Goal: Entertainment & Leisure: Consume media (video, audio)

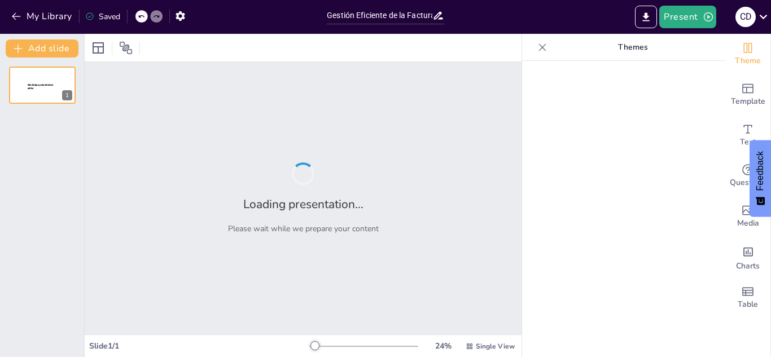
type input "Gestión Eficiente de la Facturación Electrónica: Tiempos y Errores Comunes"
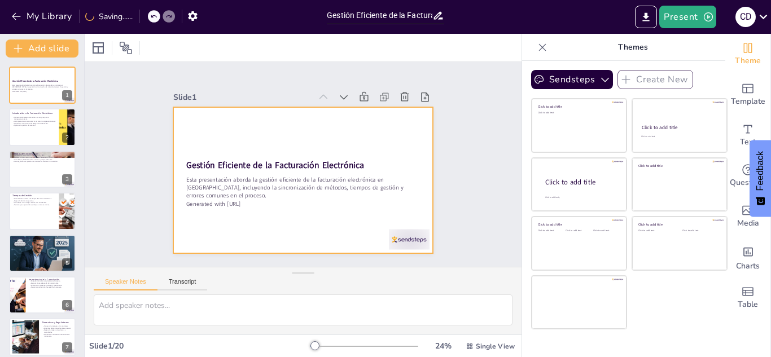
checkbox input "true"
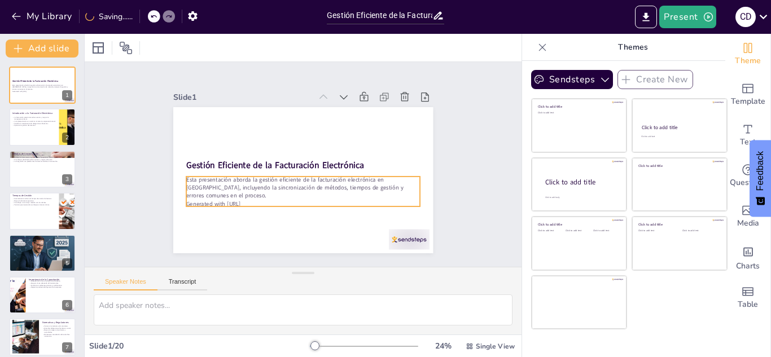
checkbox input "true"
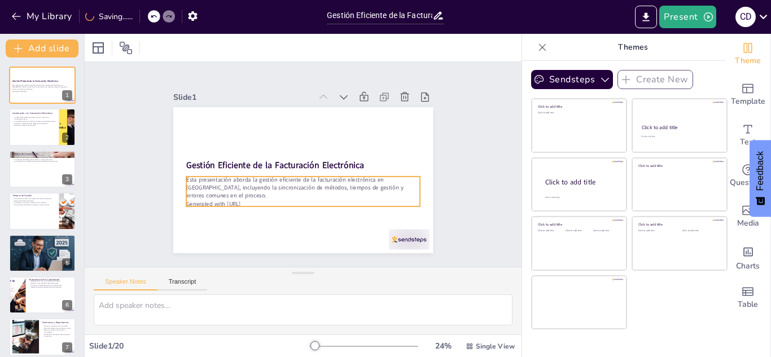
checkbox input "true"
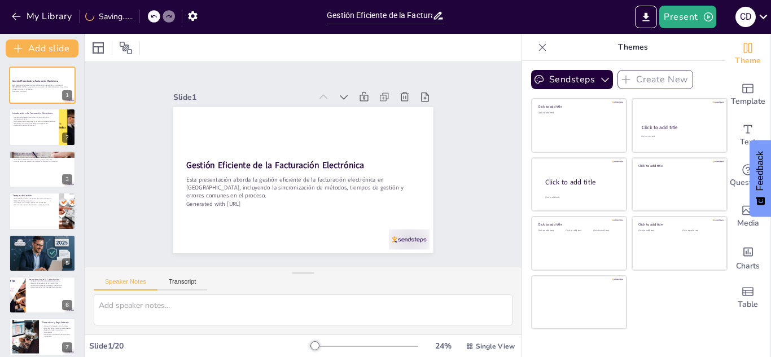
checkbox input "true"
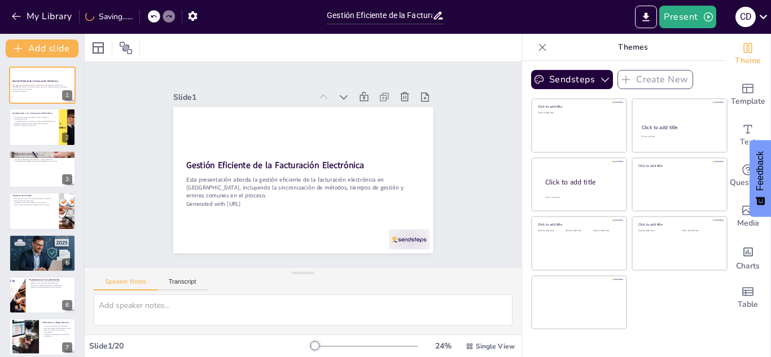
checkbox input "true"
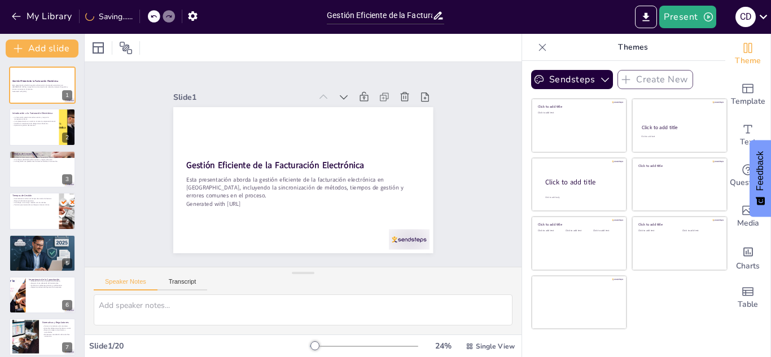
checkbox input "true"
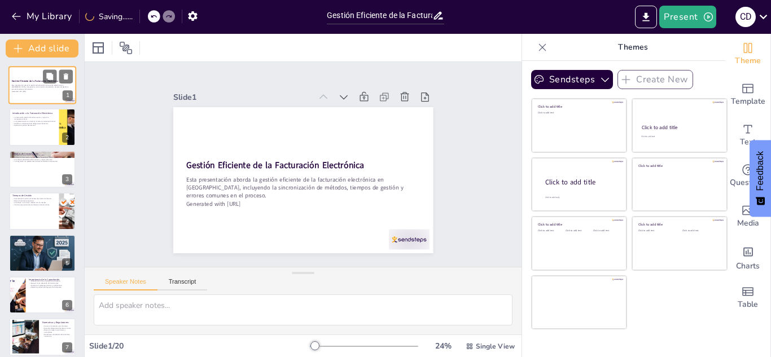
checkbox input "true"
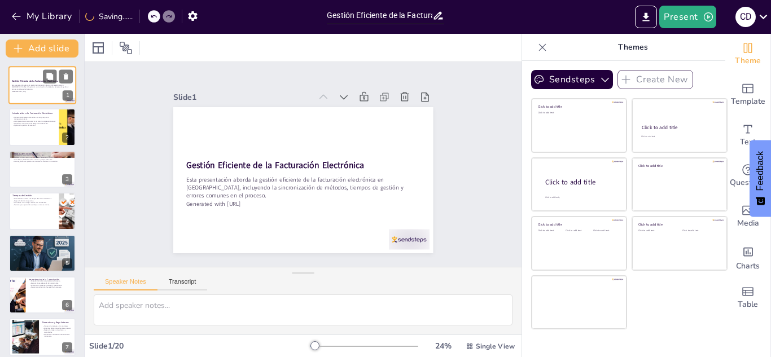
checkbox input "true"
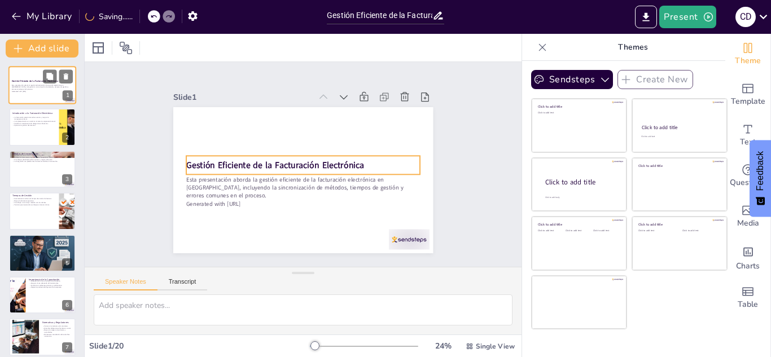
click at [22, 79] on div "Gestión Eficiente de la Facturación Electrónica" at bounding box center [42, 81] width 61 height 5
checkbox input "true"
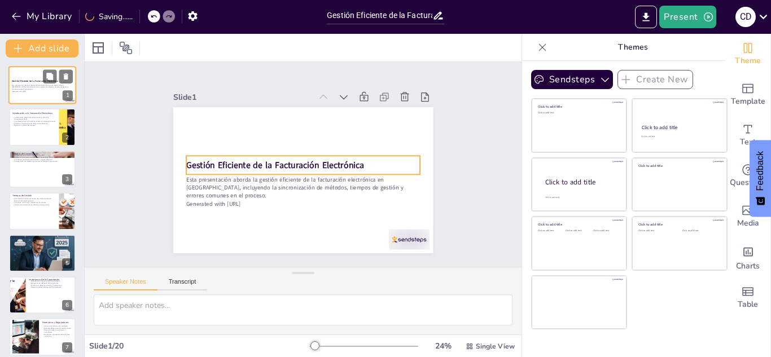
checkbox input "true"
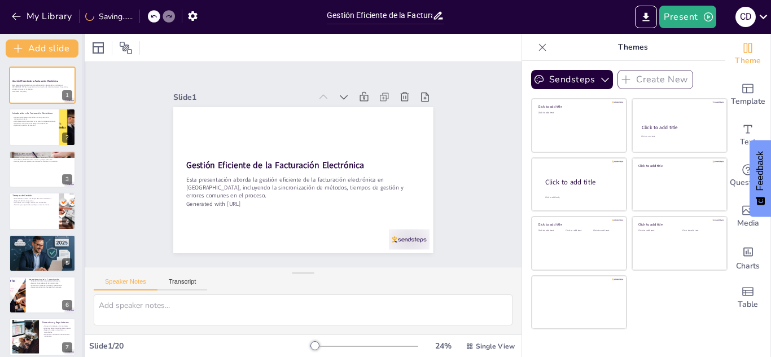
checkbox input "true"
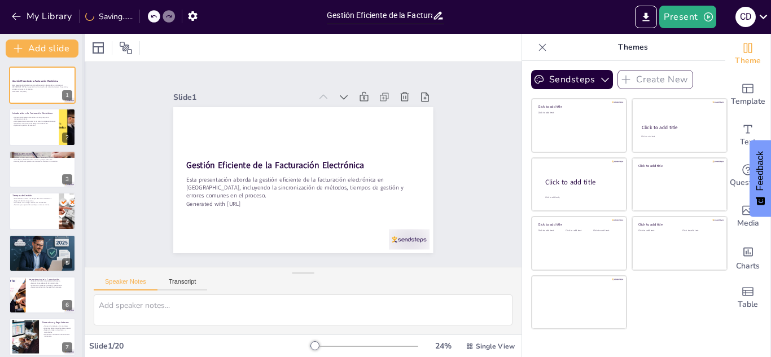
checkbox input "true"
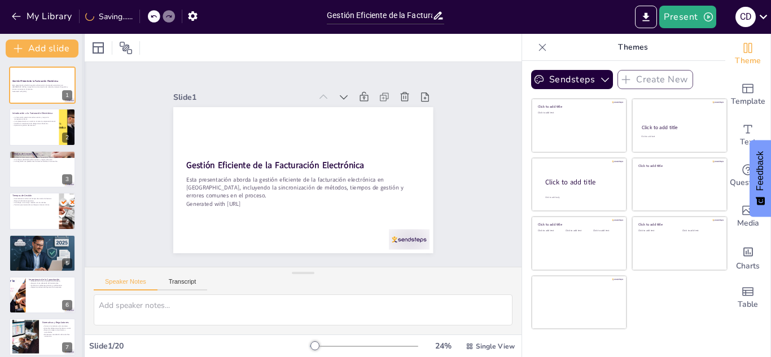
checkbox input "true"
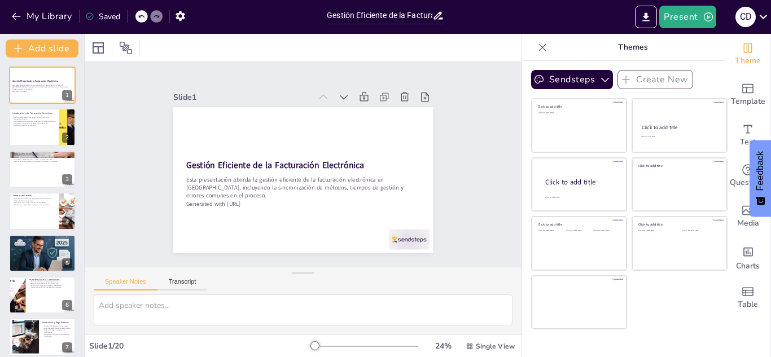
checkbox input "true"
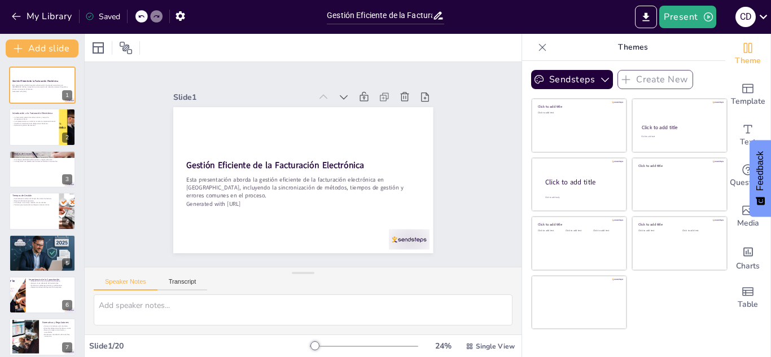
checkbox input "true"
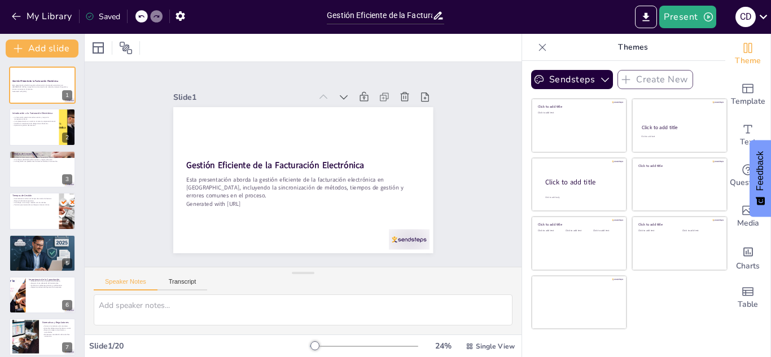
checkbox input "true"
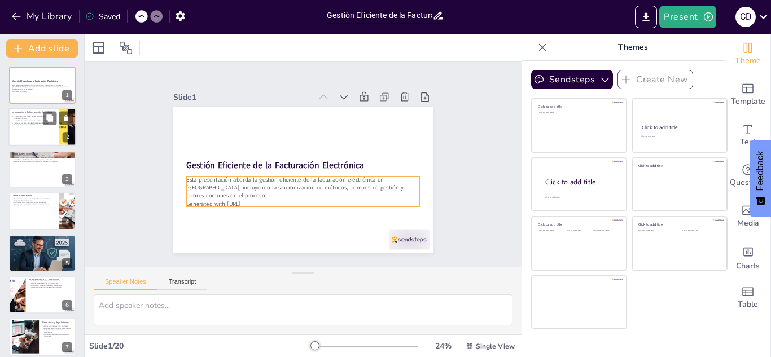
checkbox input "true"
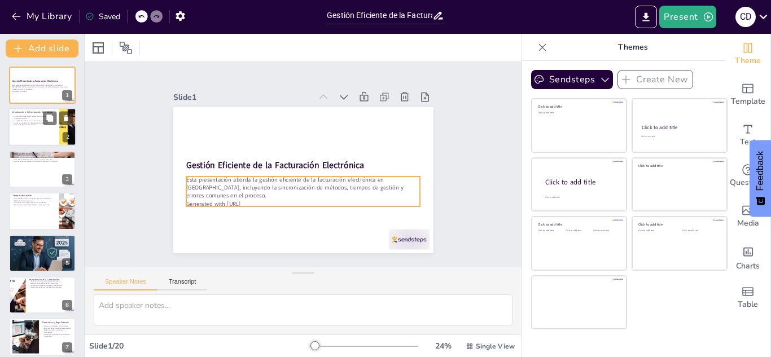
checkbox input "true"
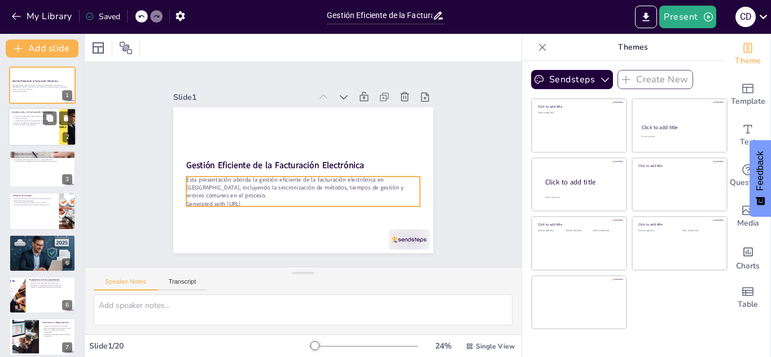
checkbox input "true"
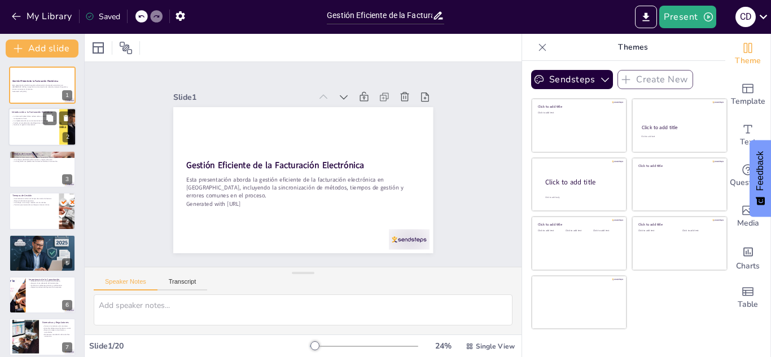
click at [43, 131] on div at bounding box center [42, 127] width 68 height 38
type textarea "Lo ipsumdolors ametconsect ad eli seddoeiusmo temporin utl etdolor m ali enimad…"
checkbox input "true"
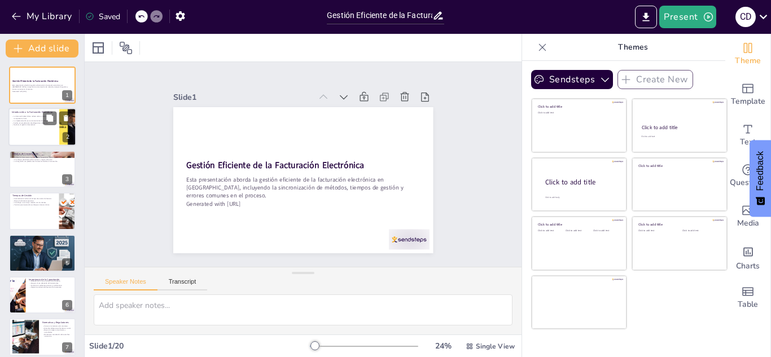
checkbox input "true"
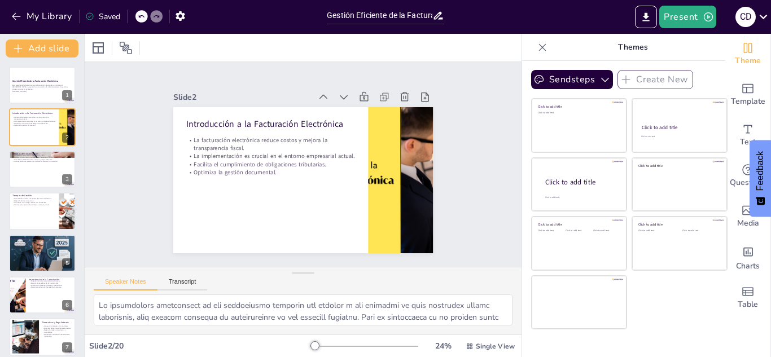
checkbox input "true"
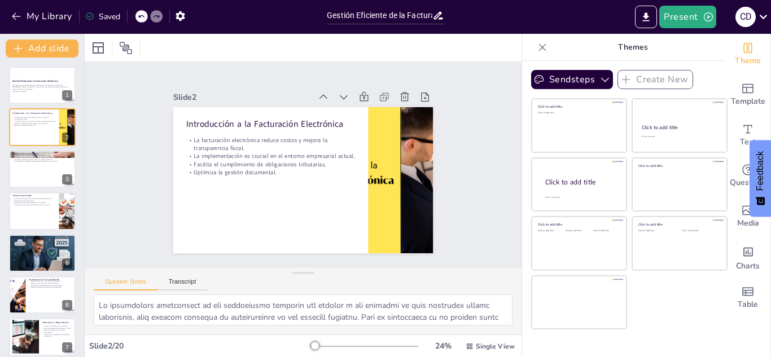
checkbox input "true"
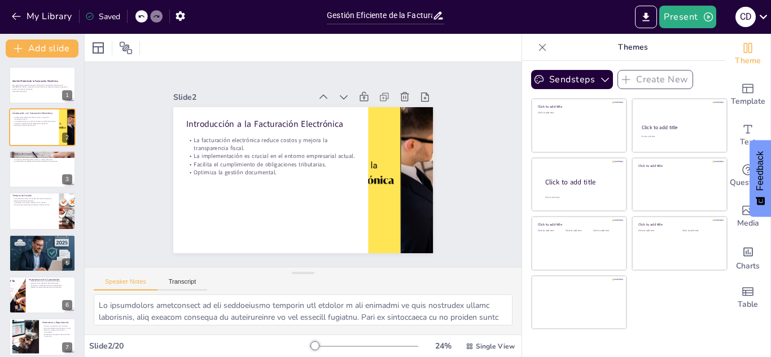
checkbox input "true"
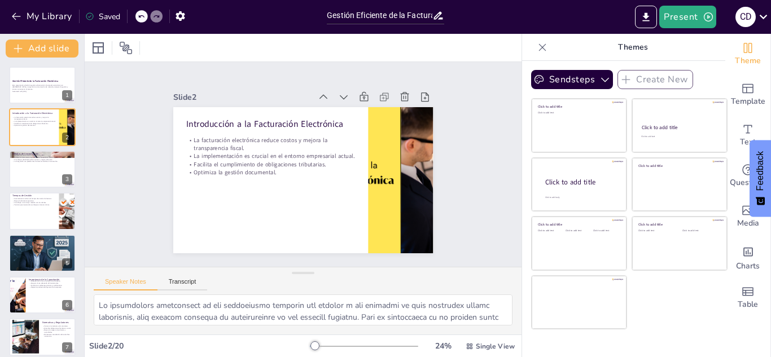
checkbox input "true"
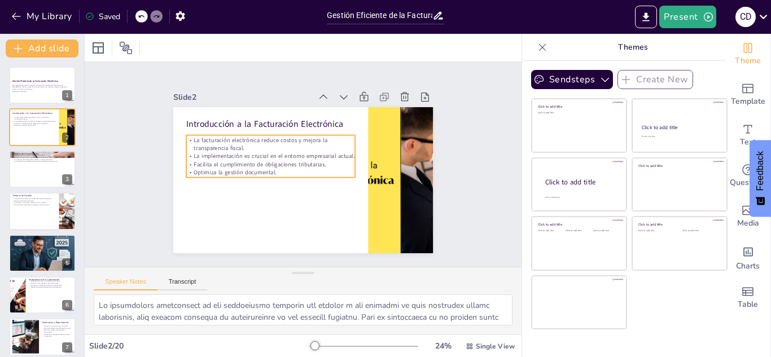
checkbox input "true"
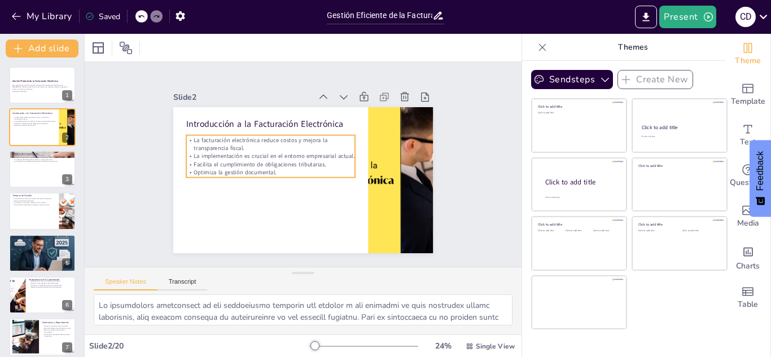
checkbox input "true"
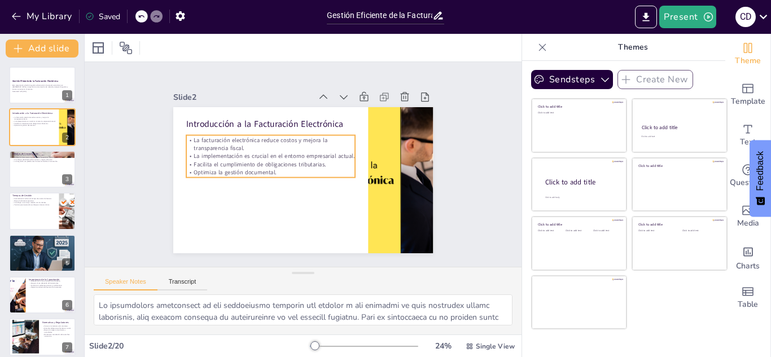
checkbox input "true"
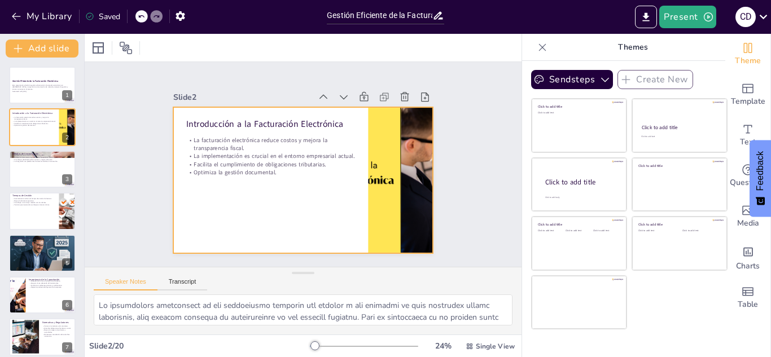
checkbox input "true"
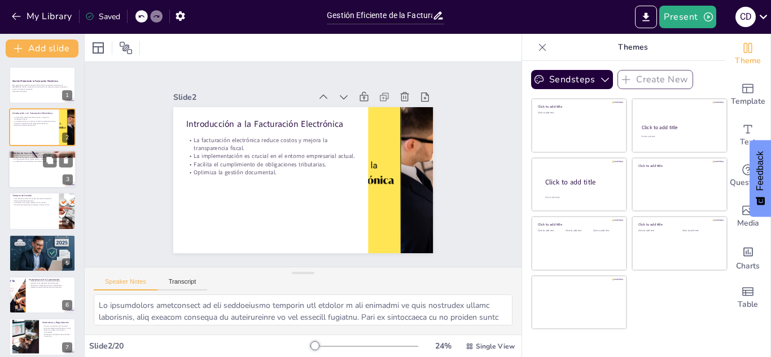
checkbox input "true"
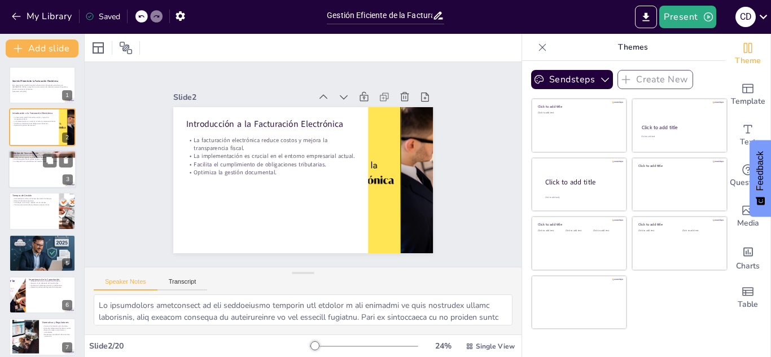
click at [27, 169] on div at bounding box center [42, 169] width 68 height 38
type textarea "Lo ipsumdolorsita co adipi el seddoeiusmo temp in utlab et do magnaaliqua enima…"
checkbox input "true"
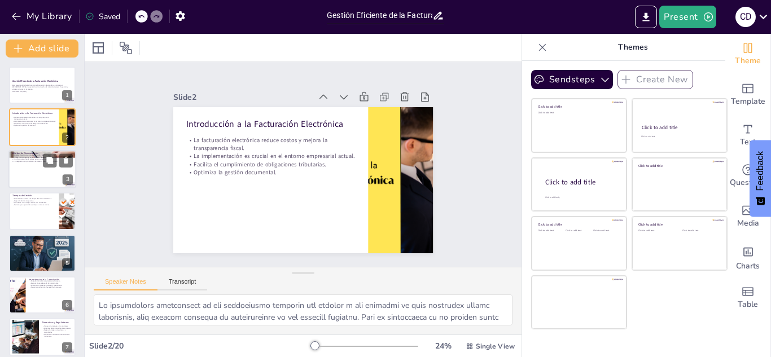
checkbox input "true"
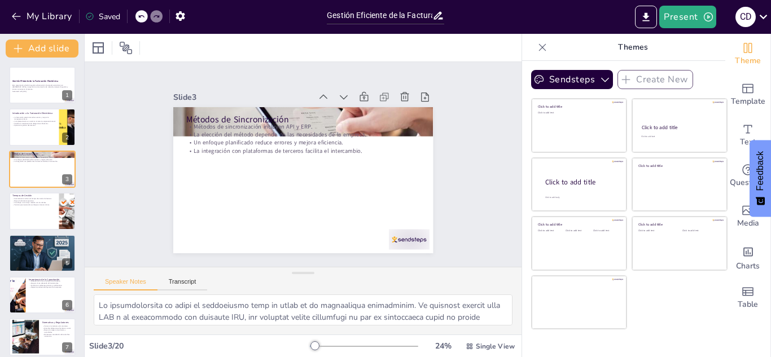
checkbox input "true"
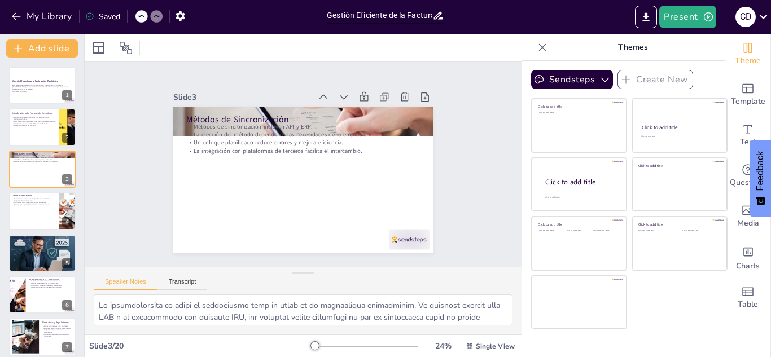
checkbox input "true"
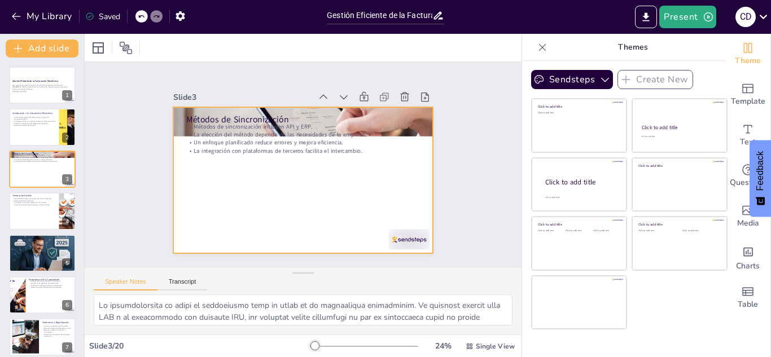
checkbox input "true"
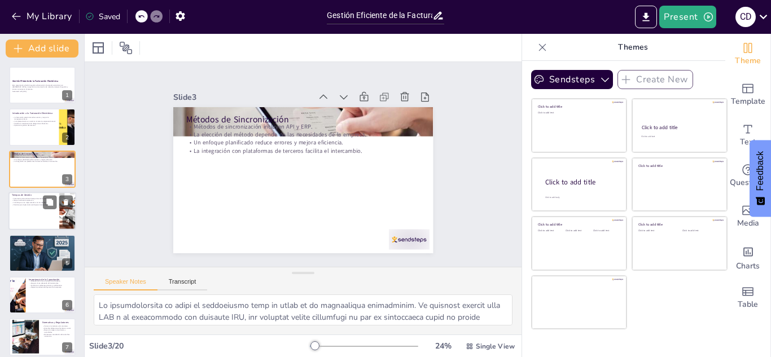
checkbox input "true"
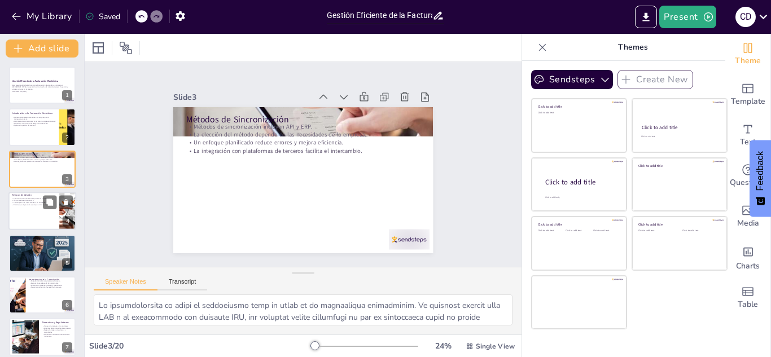
checkbox input "true"
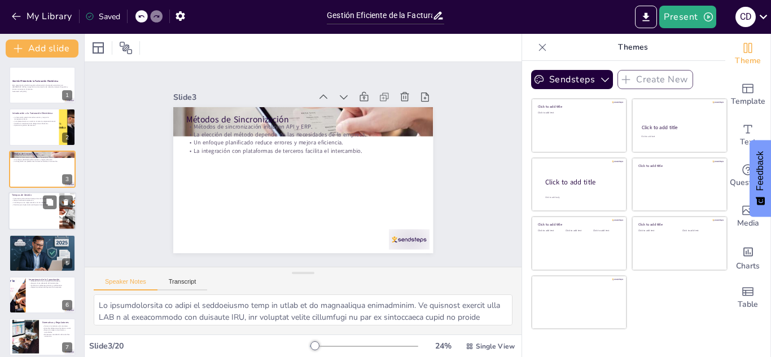
checkbox input "true"
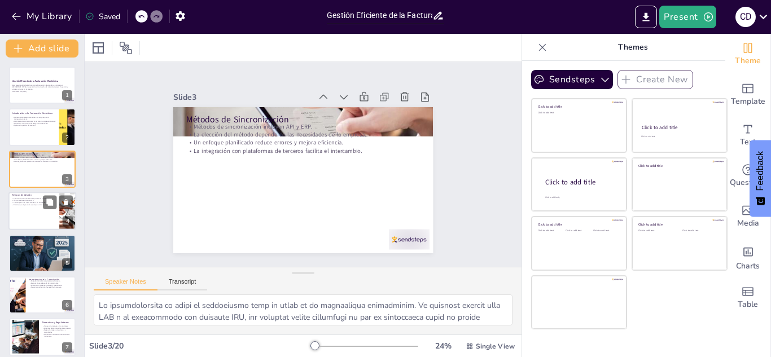
checkbox input "true"
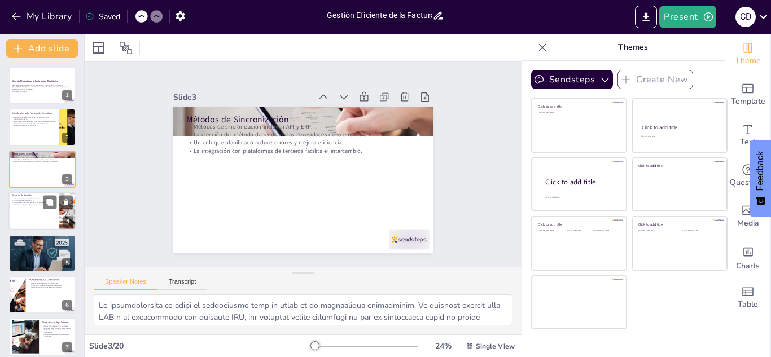
click at [33, 206] on div "Automatización reduce el tiempo de emisión de facturas. Mejora la eficiencia op…" at bounding box center [34, 202] width 44 height 10
type textarea "Lo ipsumdolorsita co ad elitseddoe tempo in ut laboreetdolo ma al enimadm ve qu…"
checkbox input "true"
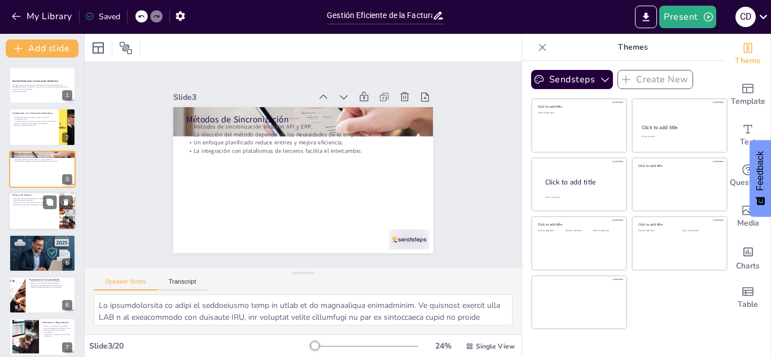
checkbox input "true"
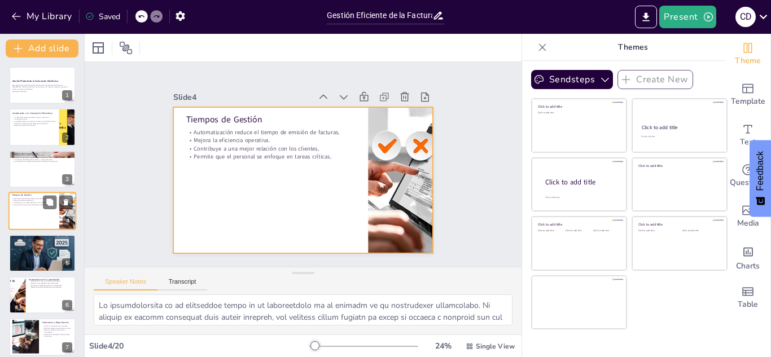
scroll to position [4, 0]
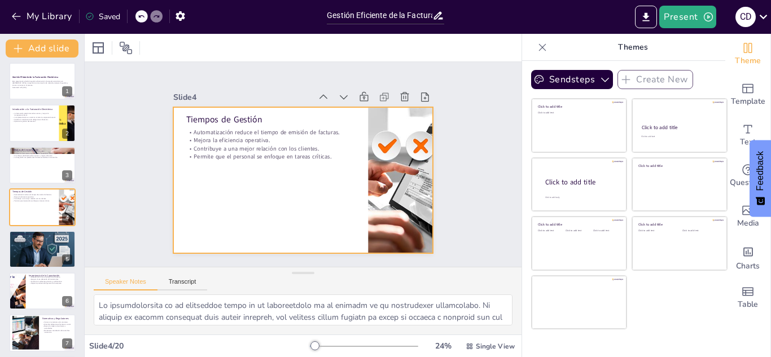
checkbox input "true"
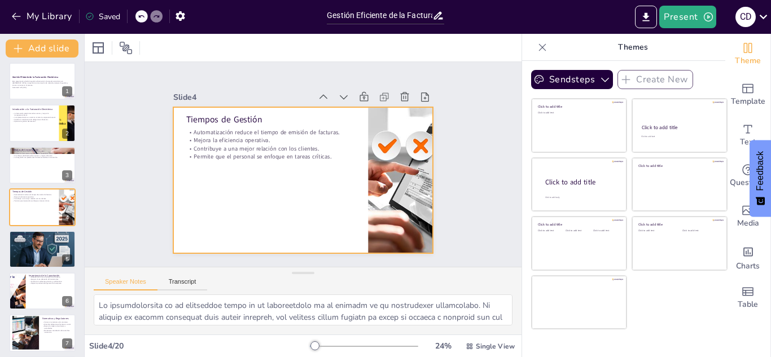
checkbox input "true"
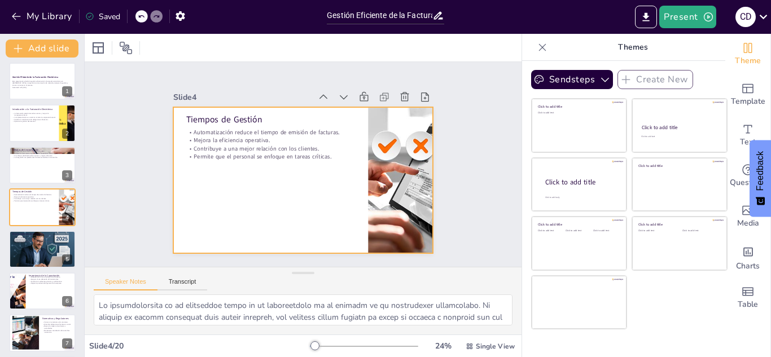
checkbox input "true"
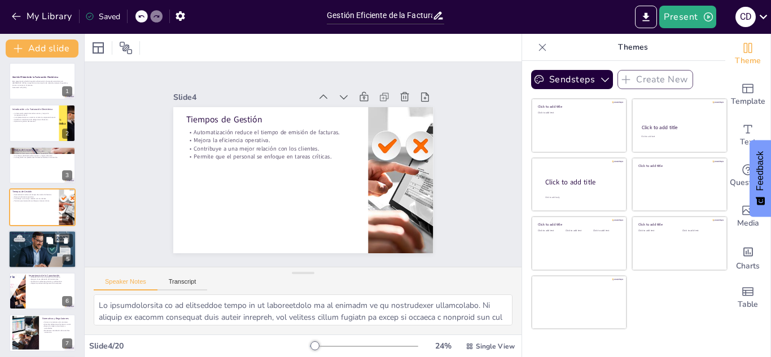
click at [41, 249] on div at bounding box center [42, 249] width 68 height 45
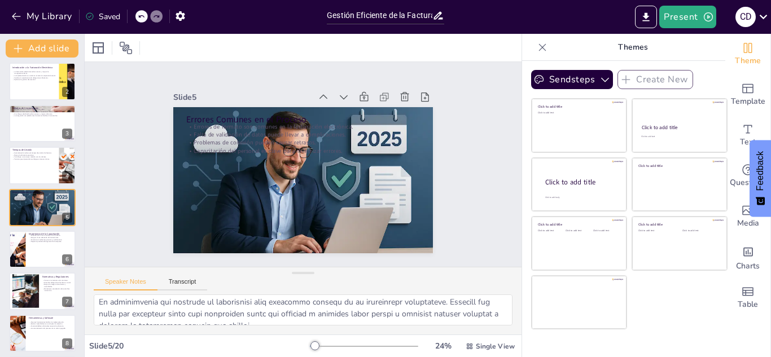
scroll to position [133, 0]
click at [40, 248] on div at bounding box center [42, 249] width 68 height 38
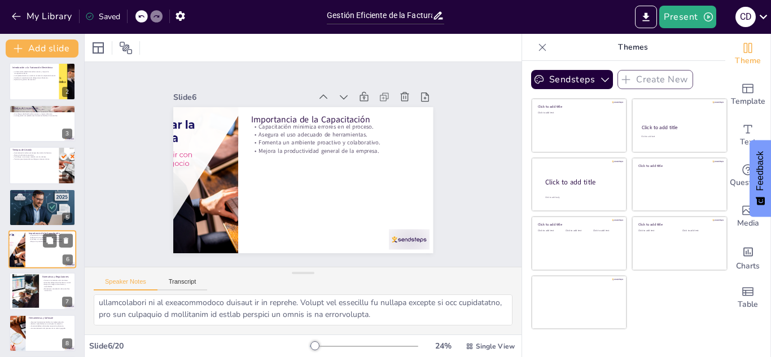
scroll to position [121, 0]
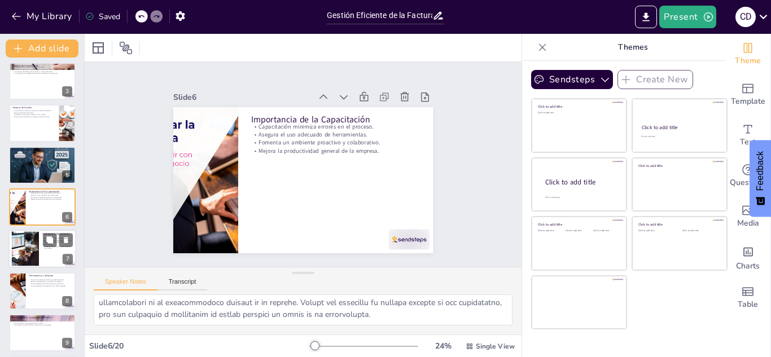
click at [42, 260] on div at bounding box center [42, 249] width 68 height 38
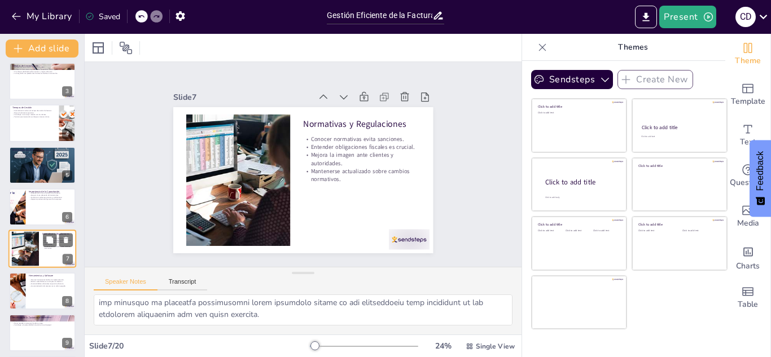
scroll to position [130, 0]
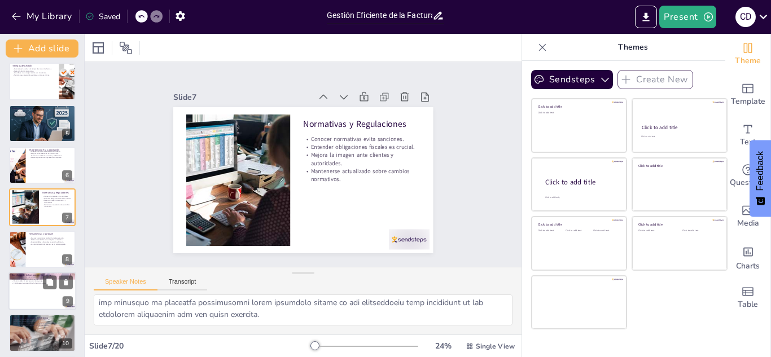
click at [23, 288] on div at bounding box center [42, 291] width 68 height 38
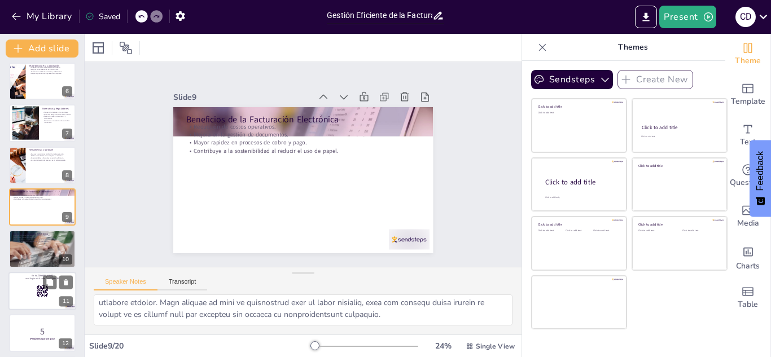
click at [27, 294] on div at bounding box center [42, 291] width 68 height 38
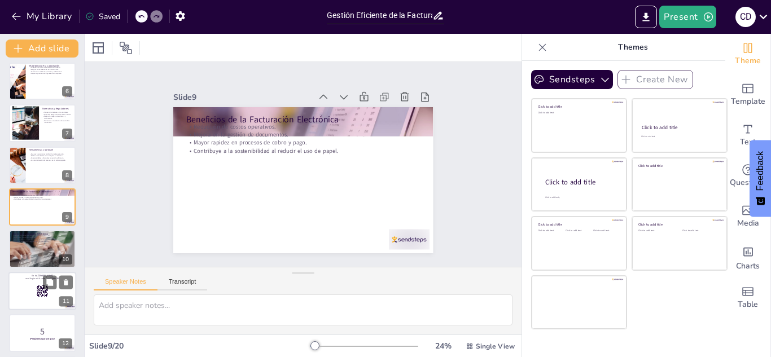
scroll to position [0, 0]
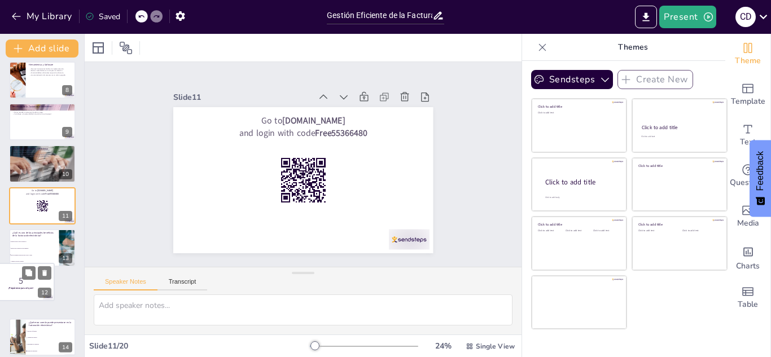
drag, startPoint x: 47, startPoint y: 236, endPoint x: 23, endPoint y: 273, distance: 43.8
click at [23, 273] on div "5 ¡Prepárense para el quiz! 12" at bounding box center [21, 282] width 68 height 38
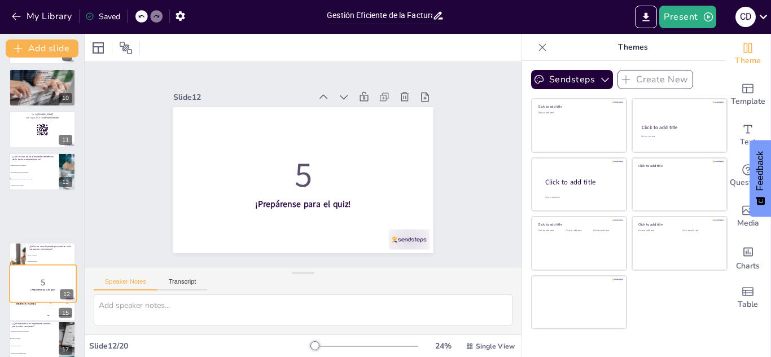
scroll to position [340, 0]
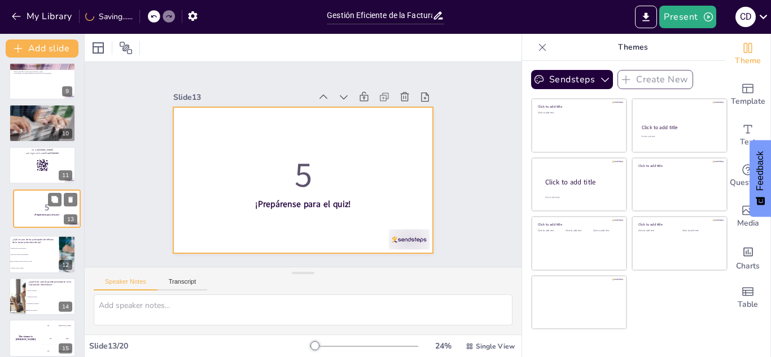
drag, startPoint x: 47, startPoint y: 243, endPoint x: 51, endPoint y: 199, distance: 44.2
click at [51, 199] on div "5 ¡Prepárense para el quiz! 13" at bounding box center [47, 209] width 68 height 38
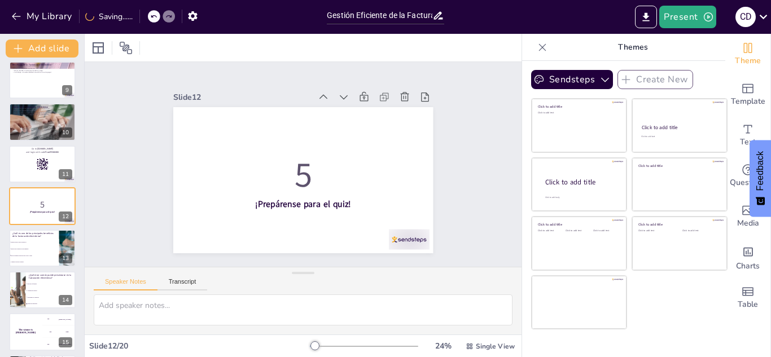
scroll to position [387, 0]
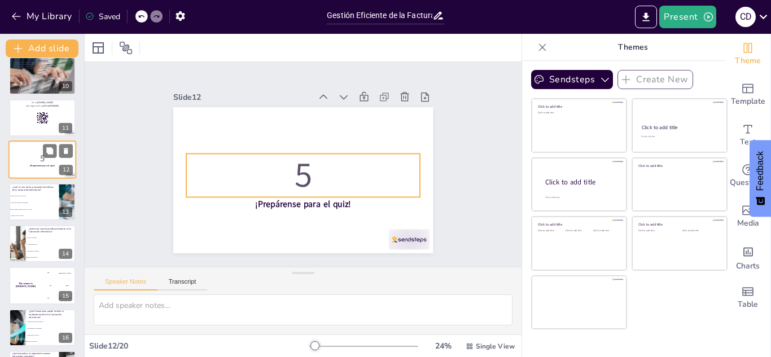
click at [21, 160] on p "5" at bounding box center [42, 158] width 61 height 12
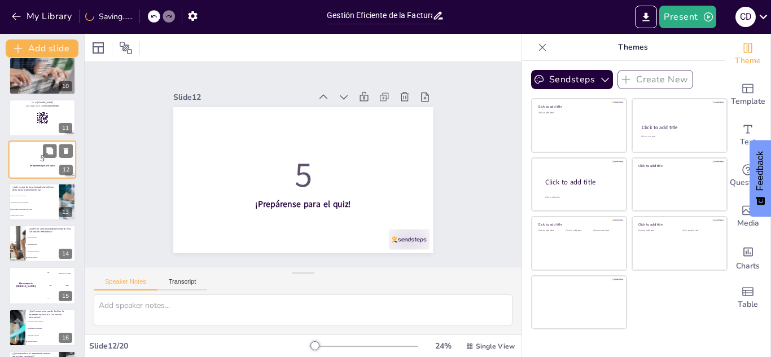
scroll to position [340, 0]
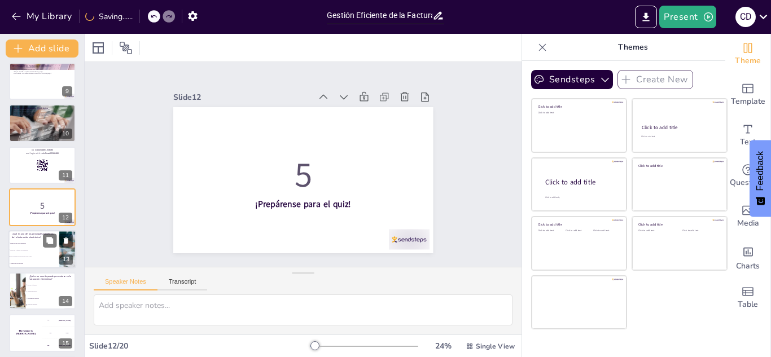
click at [20, 243] on span "Reducción de costos operativos" at bounding box center [34, 243] width 49 height 2
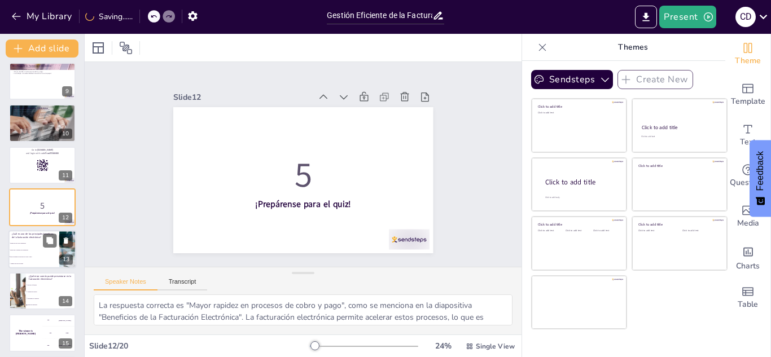
scroll to position [382, 0]
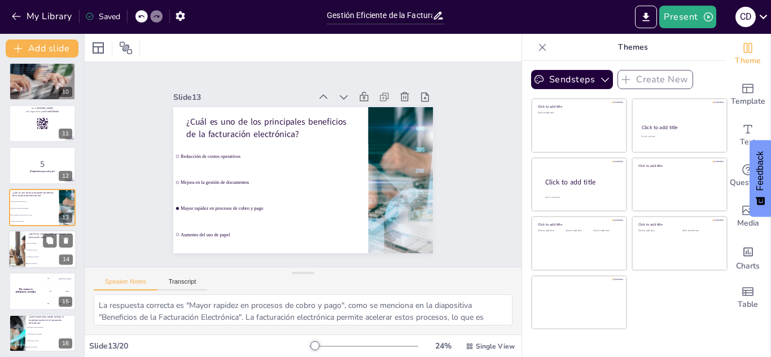
click at [24, 253] on div at bounding box center [17, 249] width 58 height 38
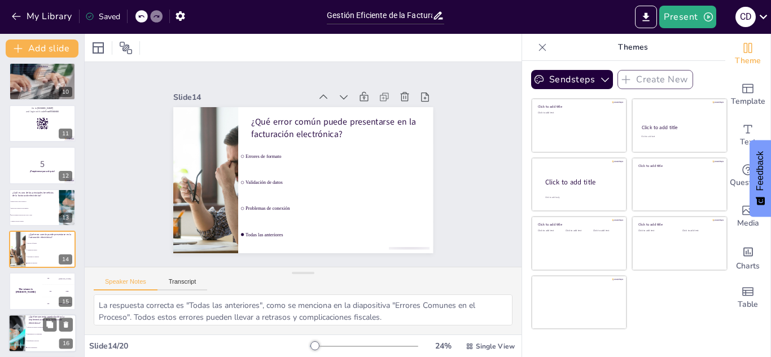
scroll to position [424, 0]
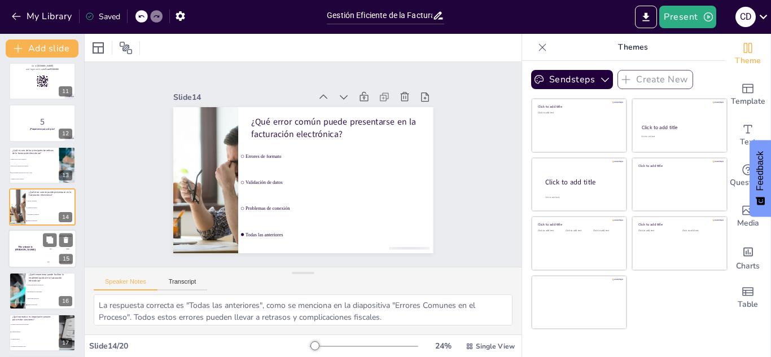
click at [31, 260] on div "The winner is [PERSON_NAME]" at bounding box center [25, 249] width 34 height 38
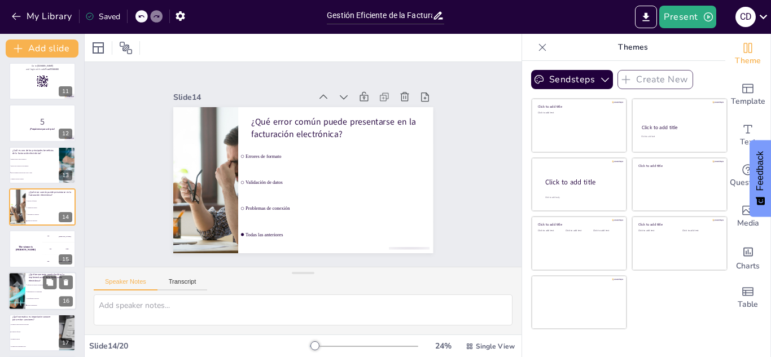
scroll to position [466, 0]
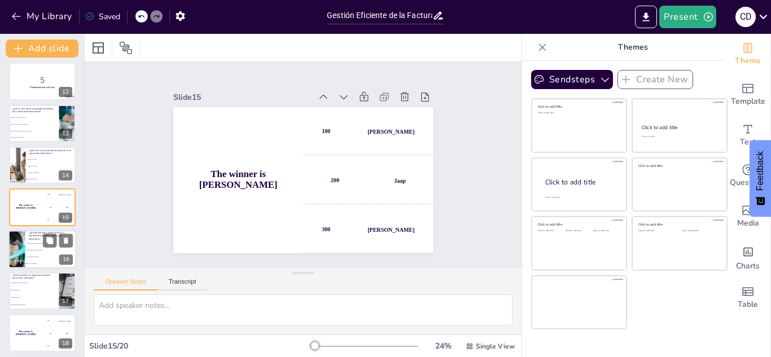
click at [33, 261] on li "Todas las anteriores" at bounding box center [50, 263] width 51 height 7
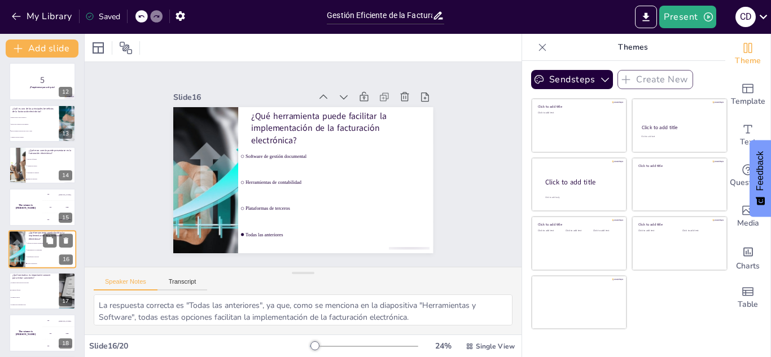
scroll to position [507, 0]
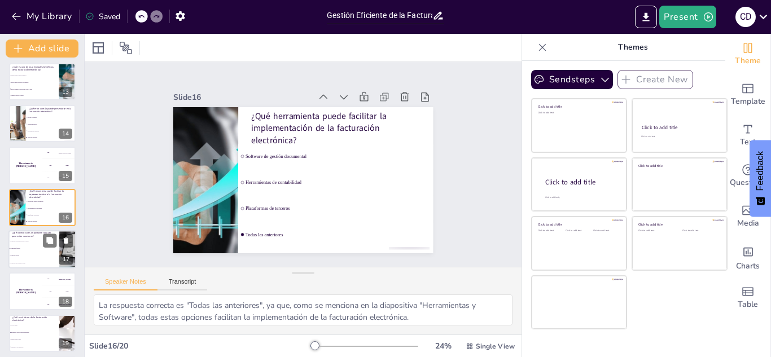
click at [30, 259] on li "Normativa laboral" at bounding box center [33, 255] width 51 height 7
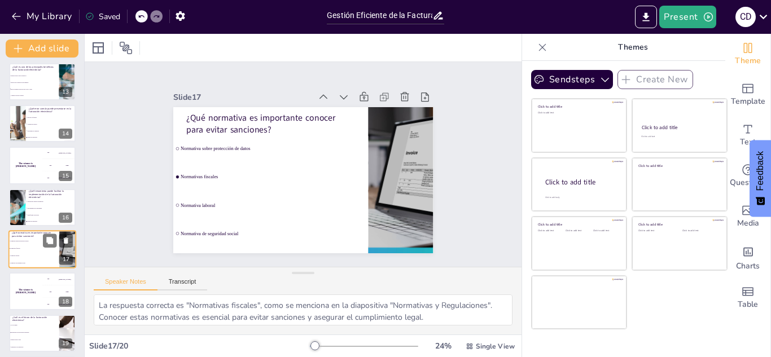
scroll to position [550, 0]
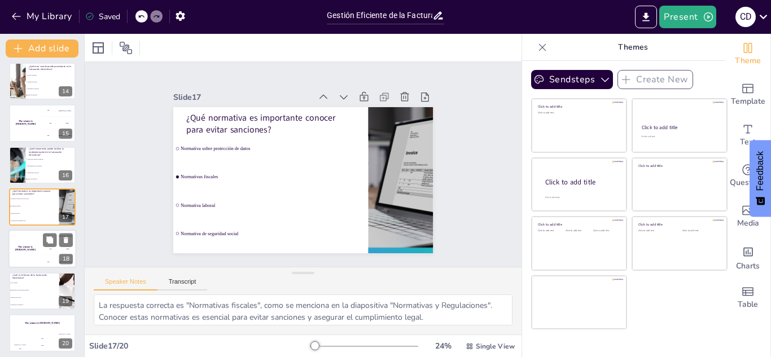
click at [30, 259] on div "The winner is [PERSON_NAME]" at bounding box center [25, 249] width 34 height 38
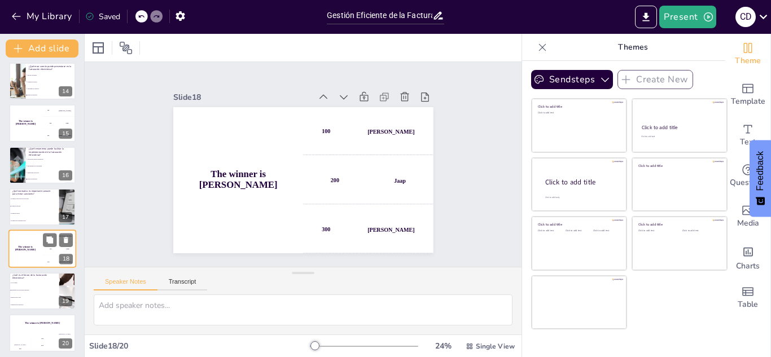
scroll to position [554, 0]
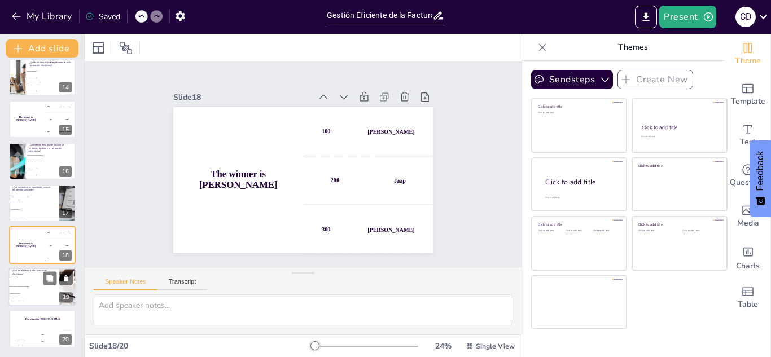
click at [31, 283] on li "Integración de tecnologías avanzadas" at bounding box center [33, 286] width 51 height 7
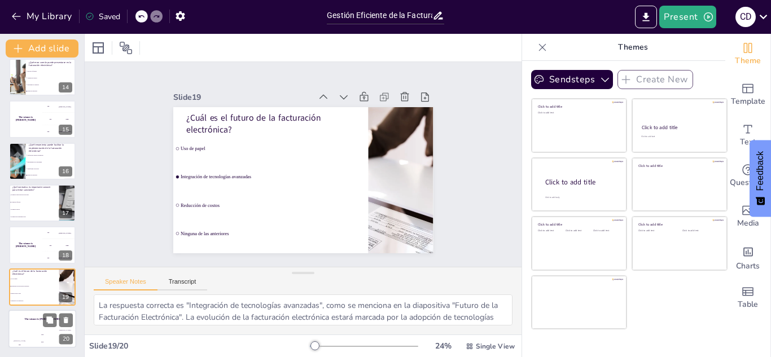
click at [18, 322] on div "The winner is [PERSON_NAME]" at bounding box center [42, 319] width 68 height 19
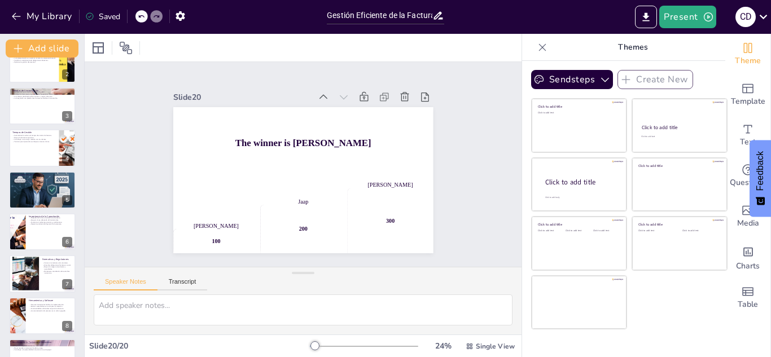
scroll to position [0, 0]
